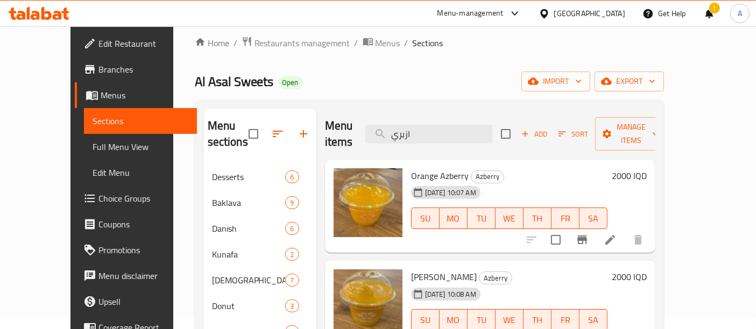
scroll to position [50, 0]
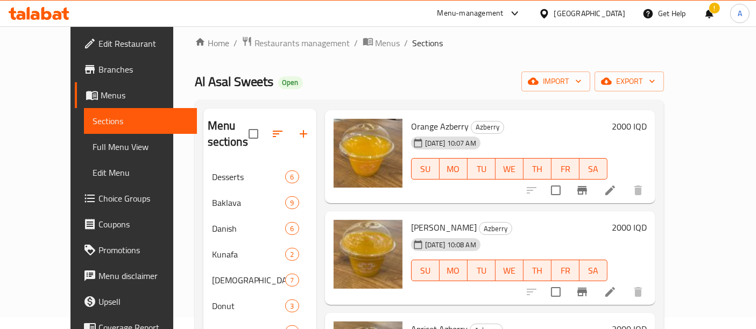
click at [60, 9] on icon at bounding box center [39, 13] width 61 height 13
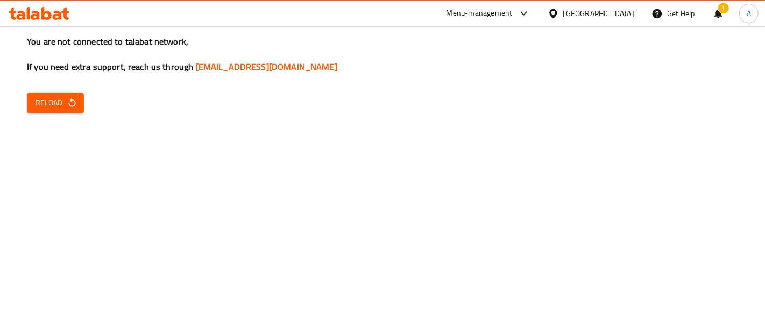
click at [54, 194] on div "You are not connected to talabat network, If you need extra support, reach us t…" at bounding box center [382, 164] width 765 height 329
click at [765, 139] on div "You are not connected to talabat network, If you need extra support, reach us t…" at bounding box center [382, 164] width 765 height 329
click at [43, 18] on icon at bounding box center [46, 13] width 10 height 13
